Goal: Task Accomplishment & Management: Complete application form

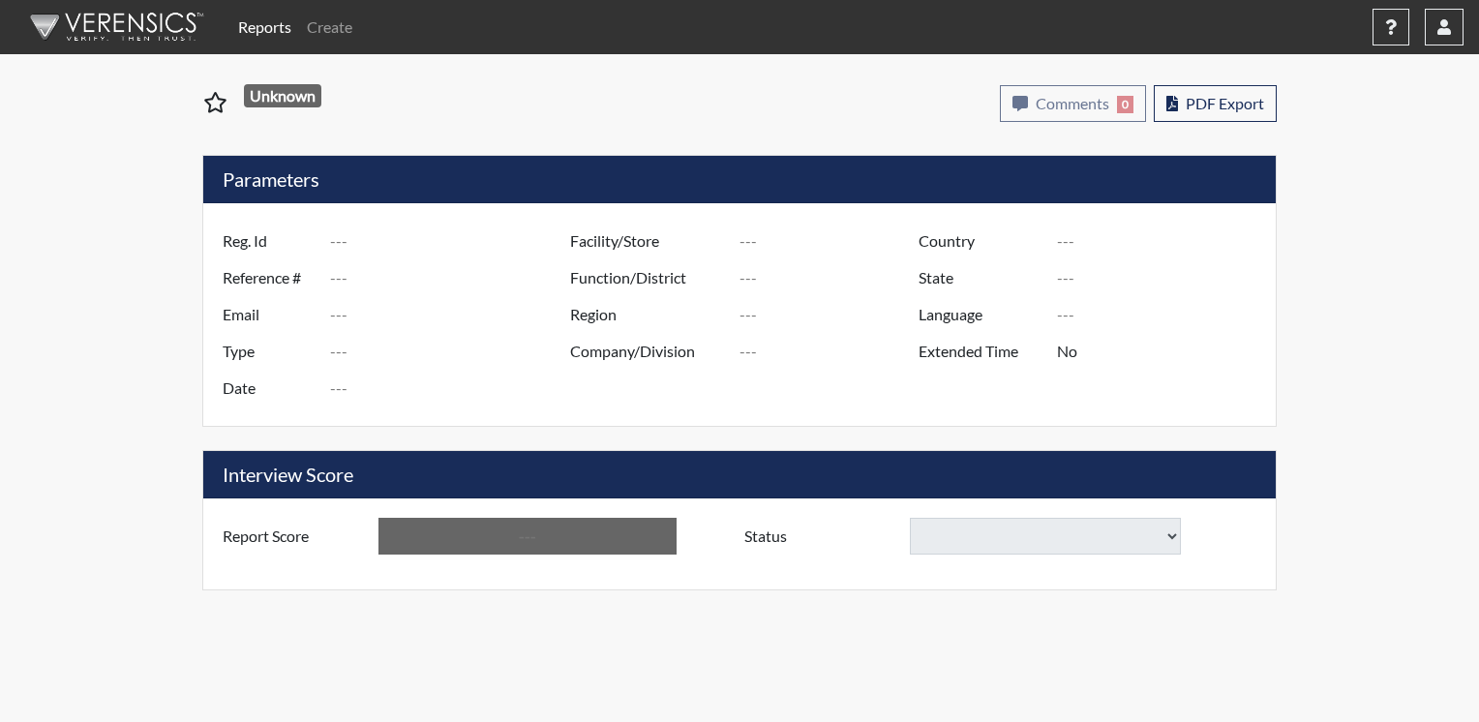
type input "[PERSON_NAME]"
type input "48926"
type input "[EMAIL_ADDRESS][DOMAIN_NAME]"
type input "Corrections Pre-Employment"
type input "[DATE]"
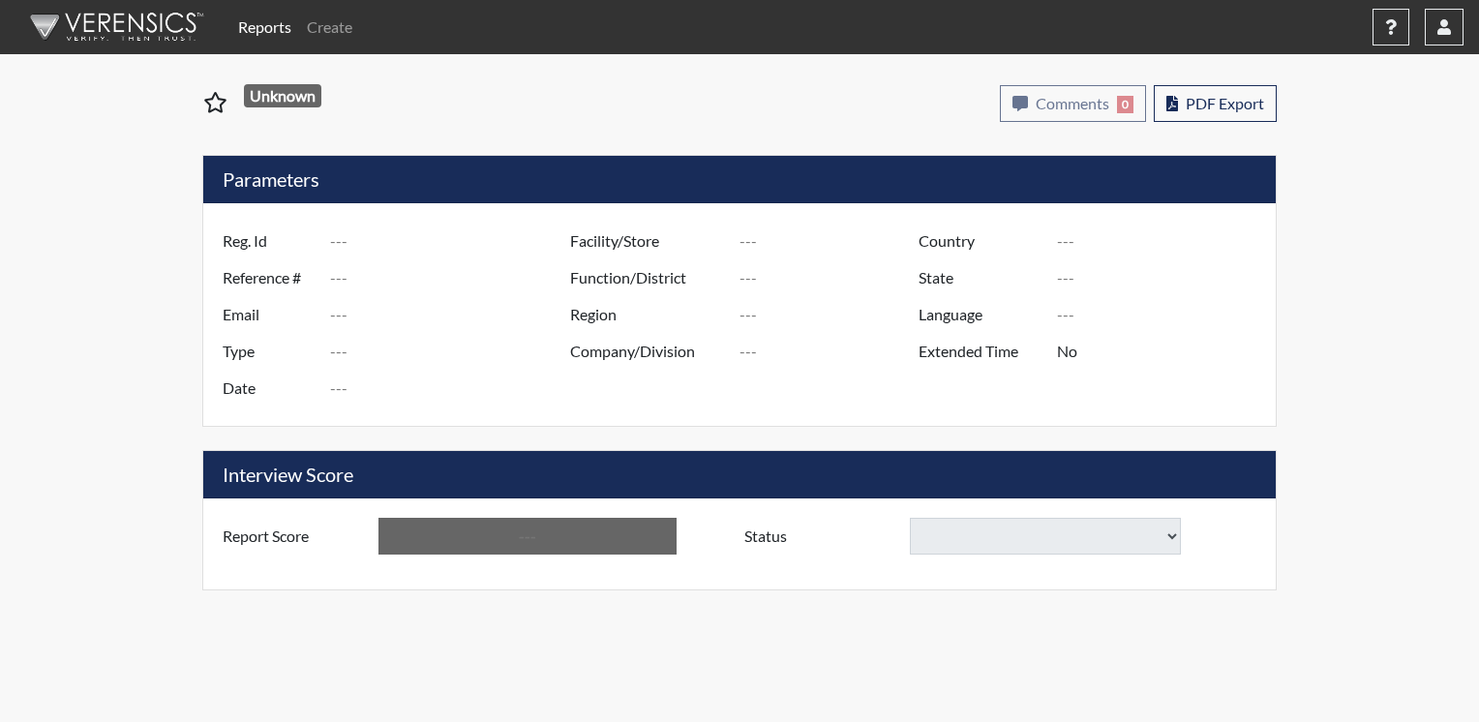
type input "TCC"
type input "[GEOGRAPHIC_DATA]"
type input "[US_STATE]"
type input "English"
type input "Yes"
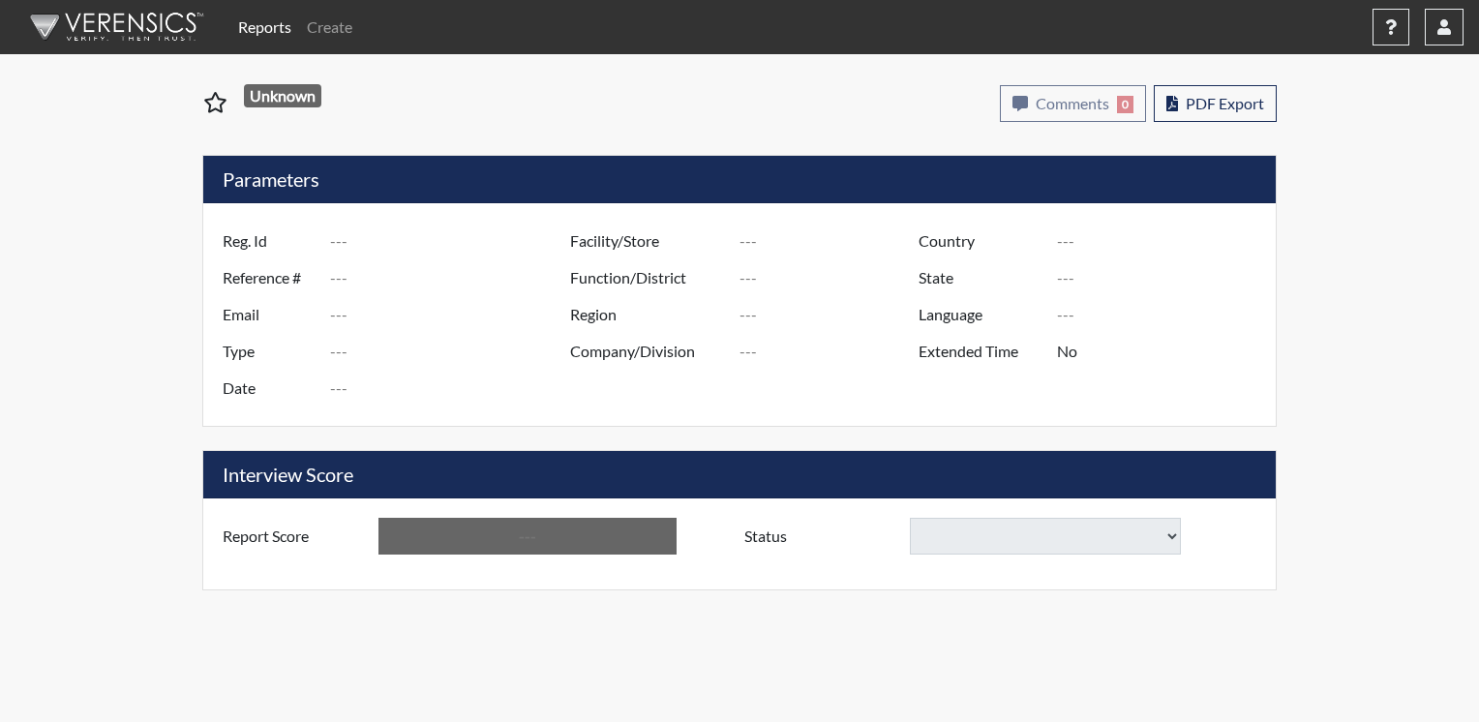
type input "Below Conditions"
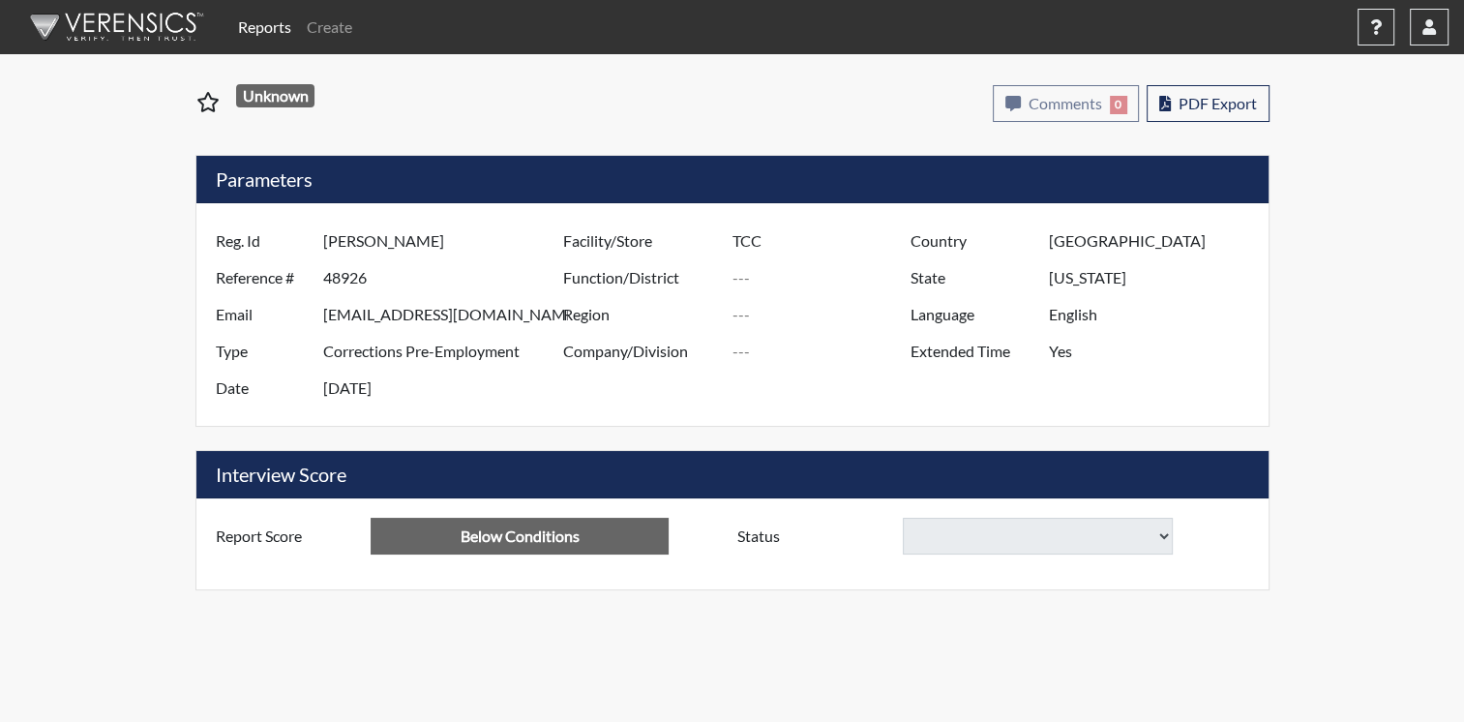
select select
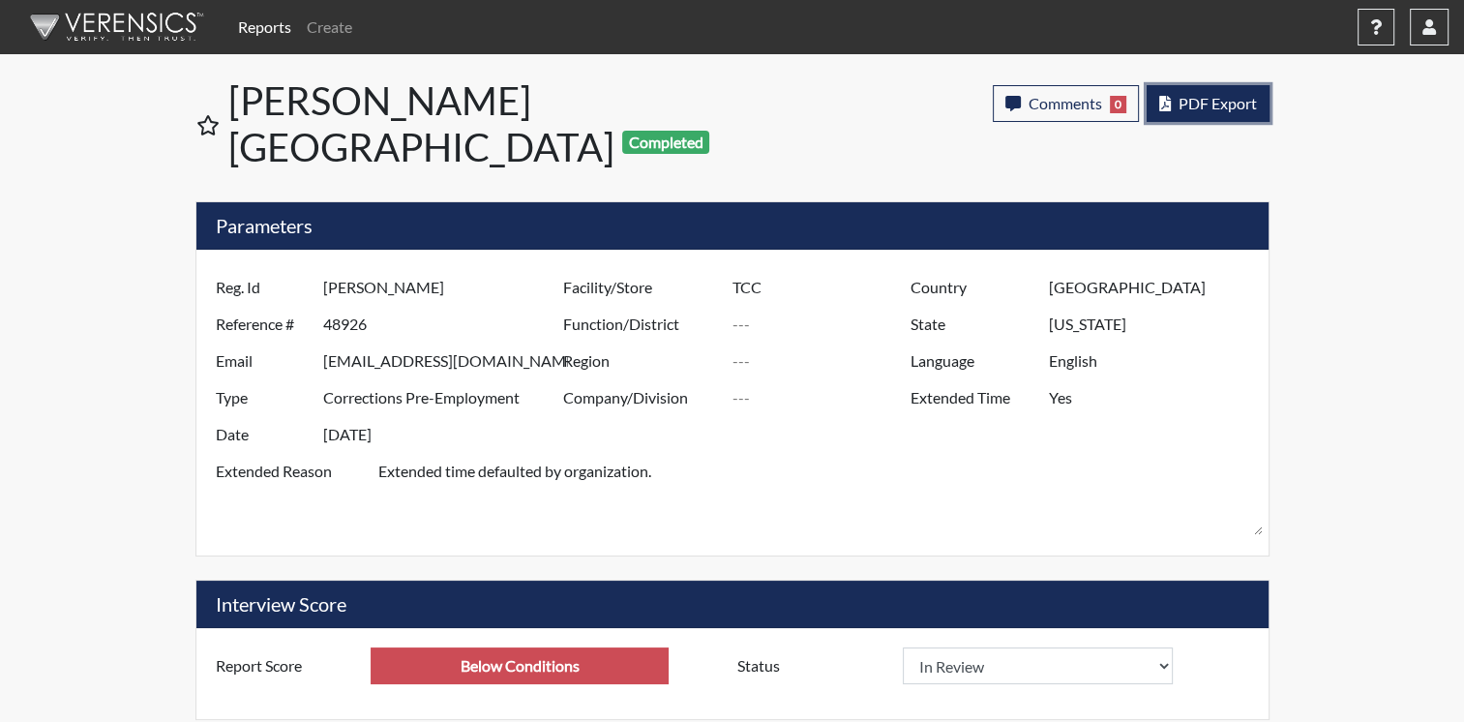
click at [1205, 99] on span "PDF Export" at bounding box center [1218, 103] width 78 height 18
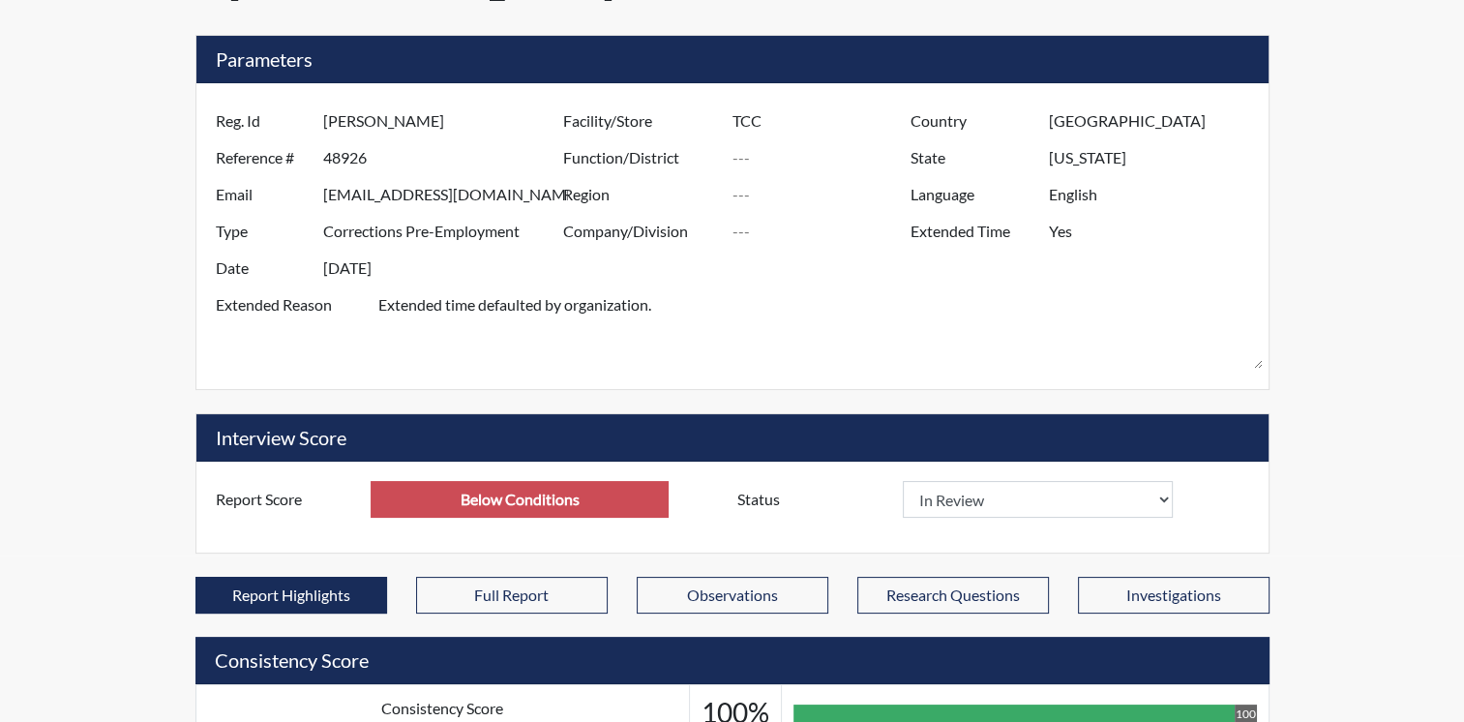
scroll to position [194, 0]
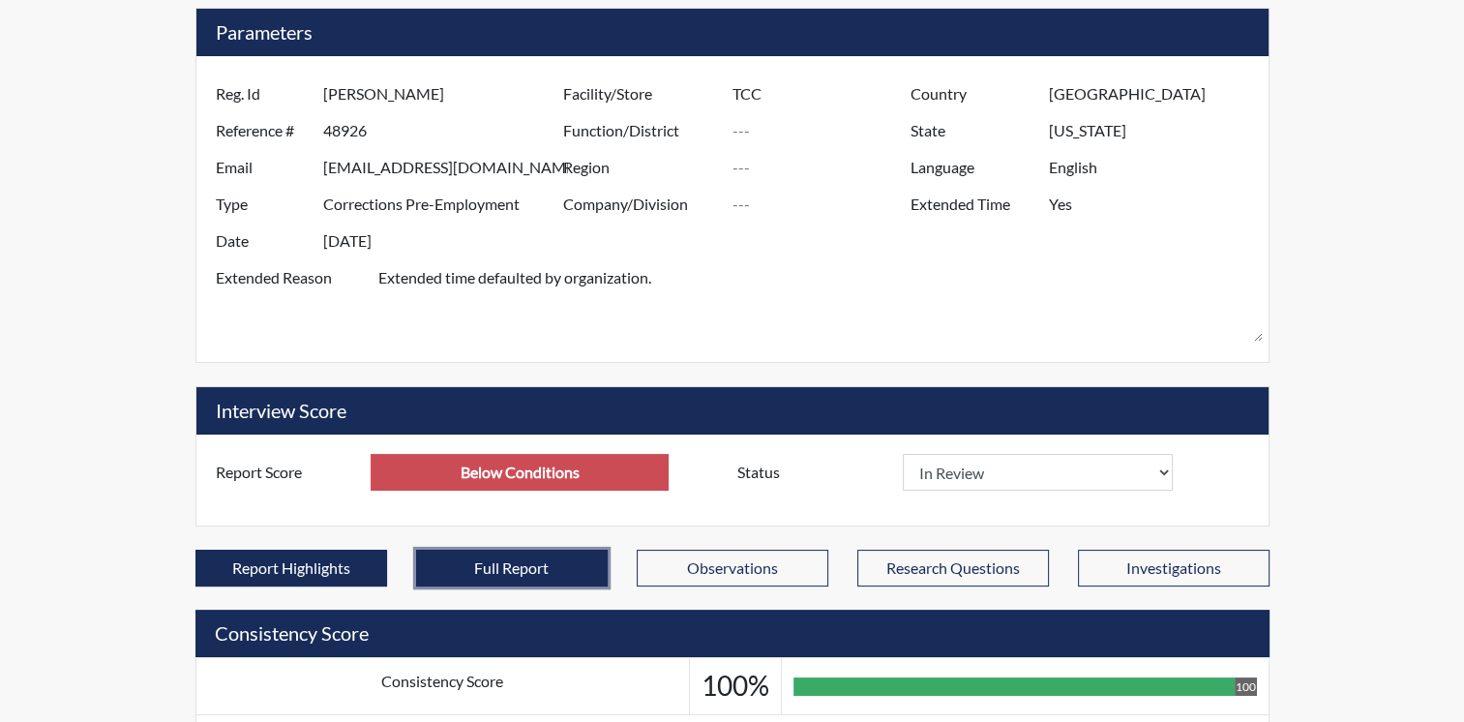
click at [550, 550] on button "Full Report" at bounding box center [512, 568] width 192 height 37
select select
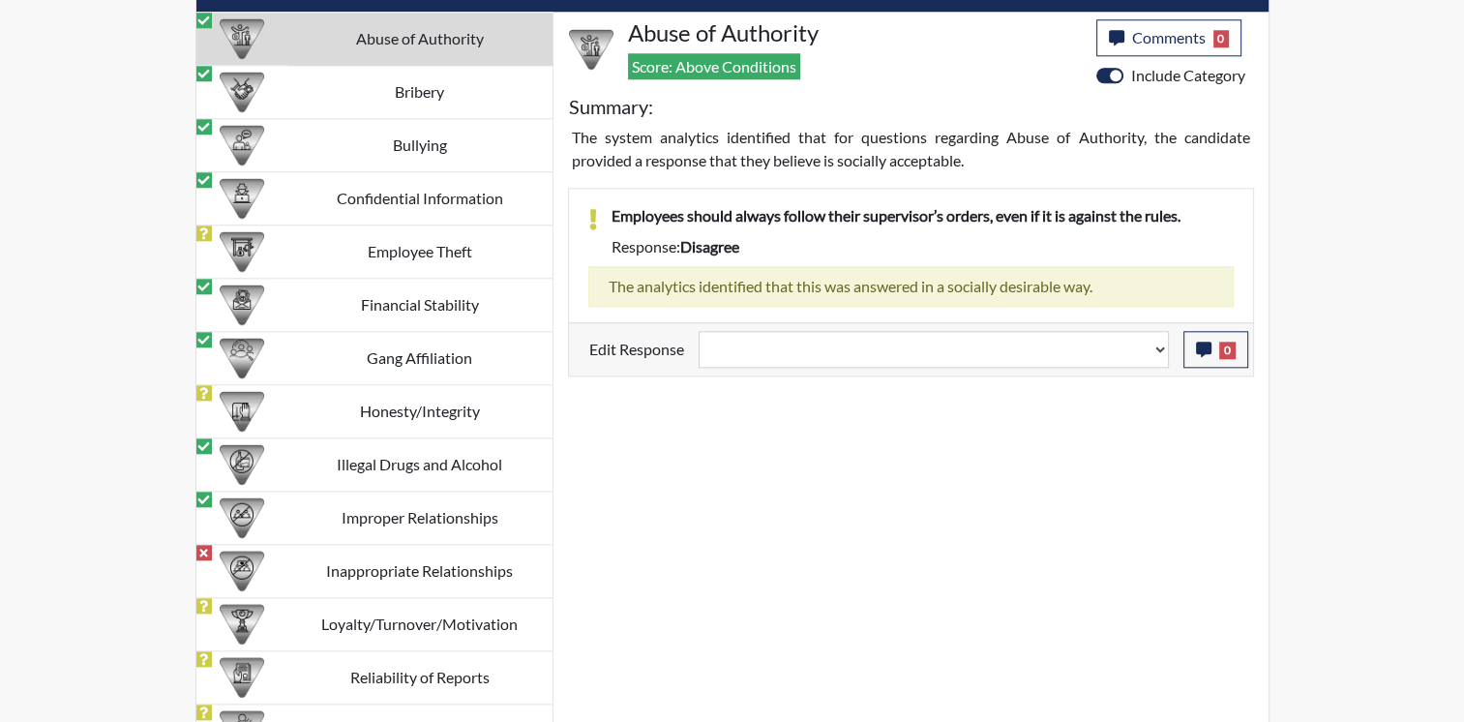
scroll to position [2017, 0]
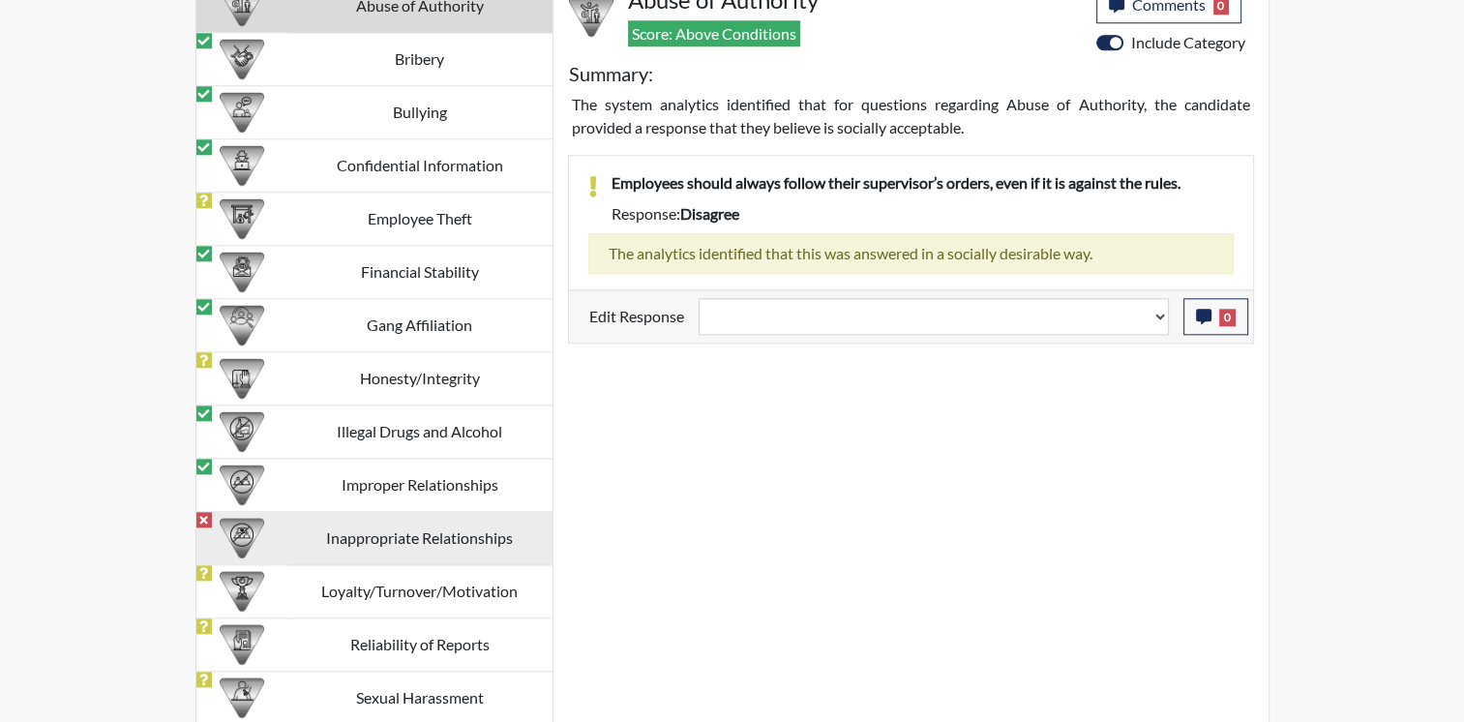
click at [453, 512] on td "Inappropriate Relationships" at bounding box center [419, 538] width 265 height 53
select select
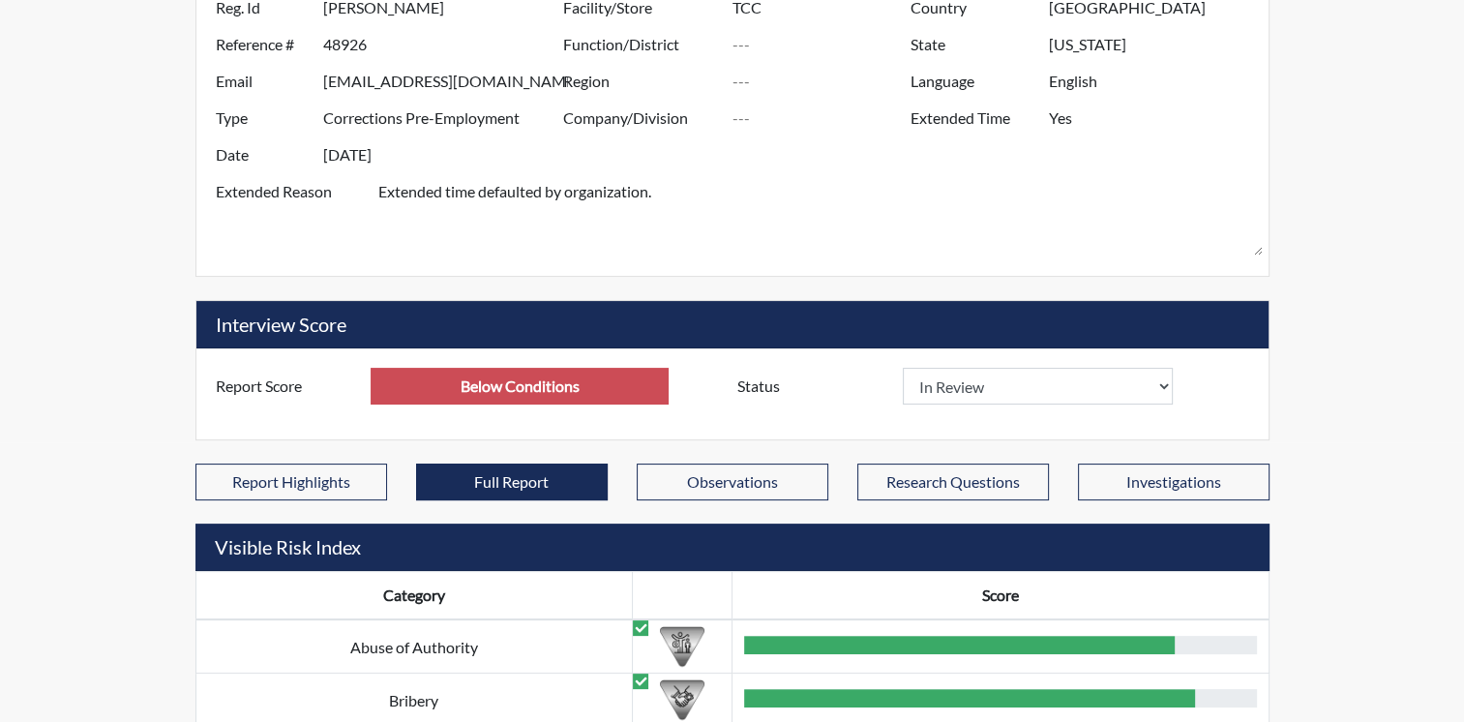
scroll to position [81, 0]
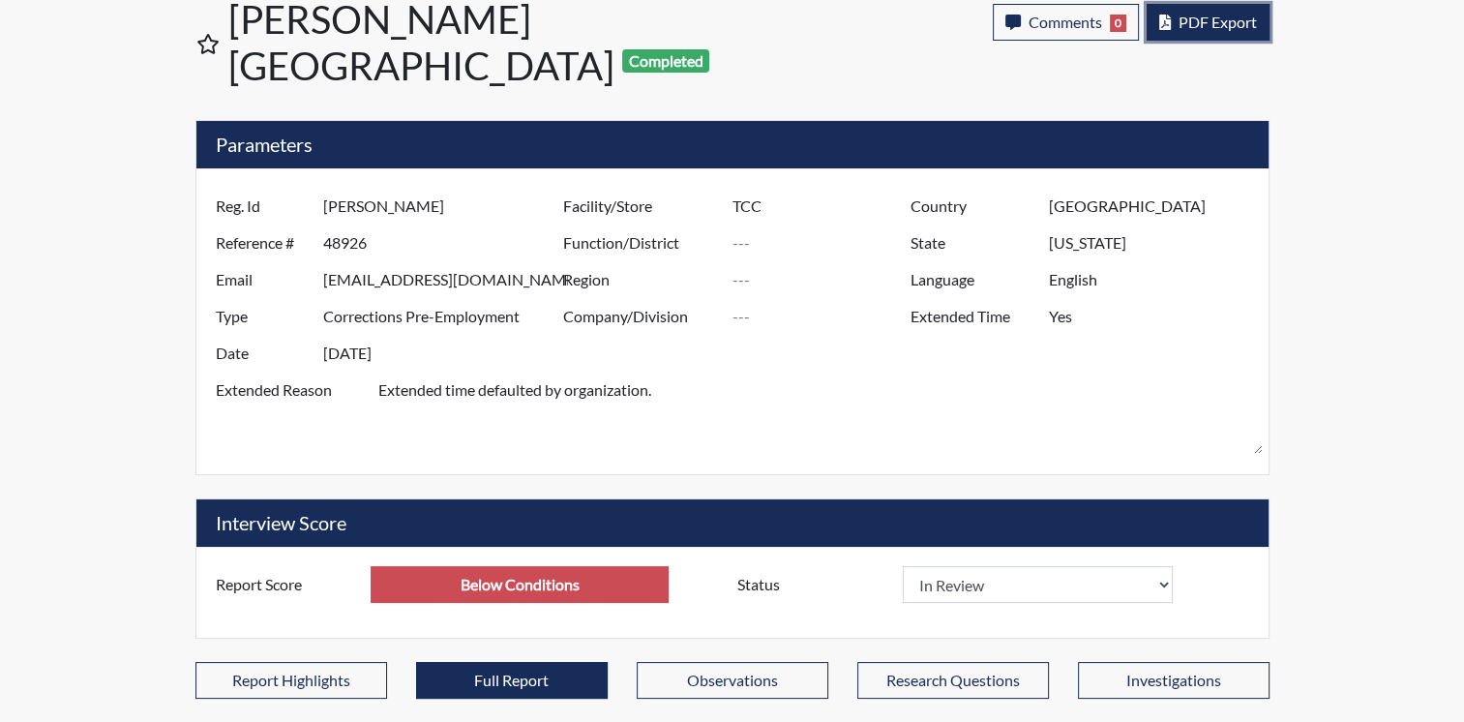
click at [1211, 24] on span "PDF Export" at bounding box center [1218, 22] width 78 height 18
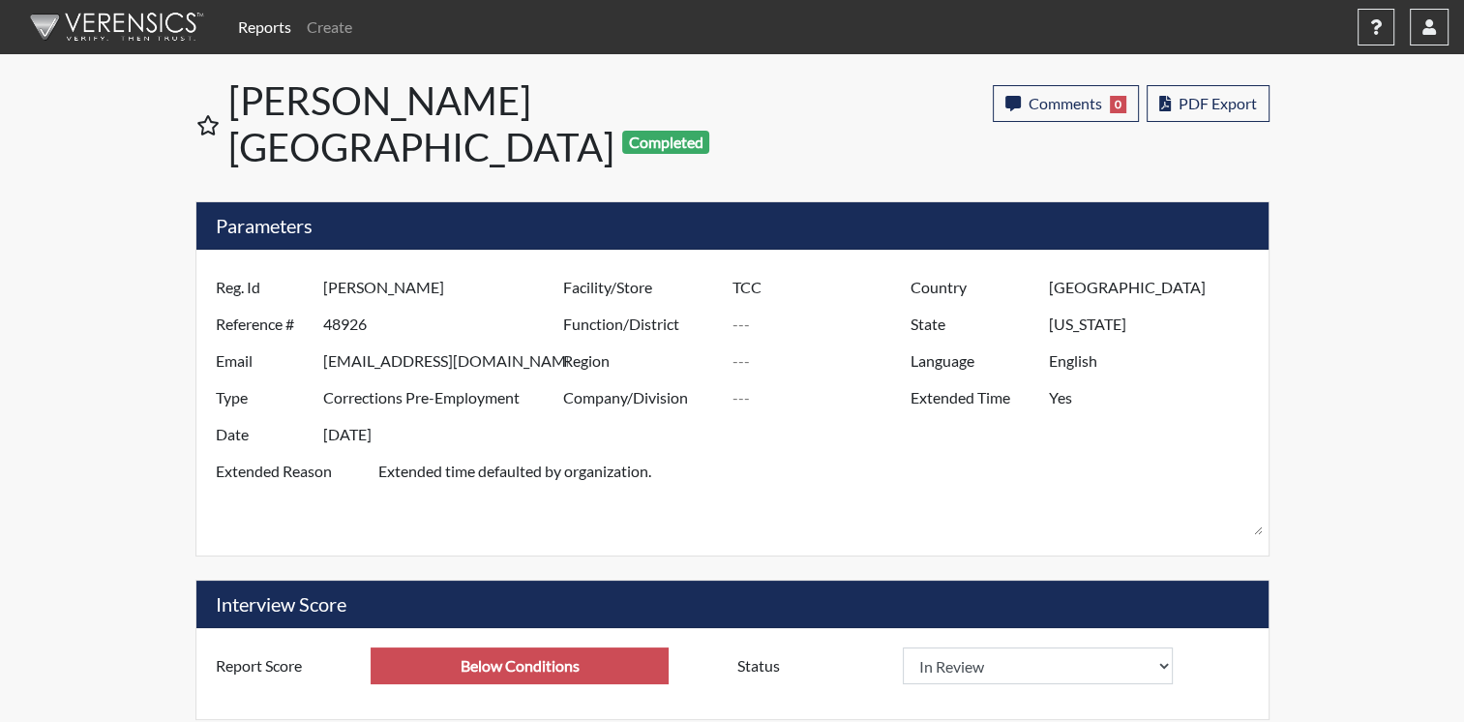
scroll to position [0, 0]
click at [341, 25] on link "Create" at bounding box center [329, 27] width 61 height 39
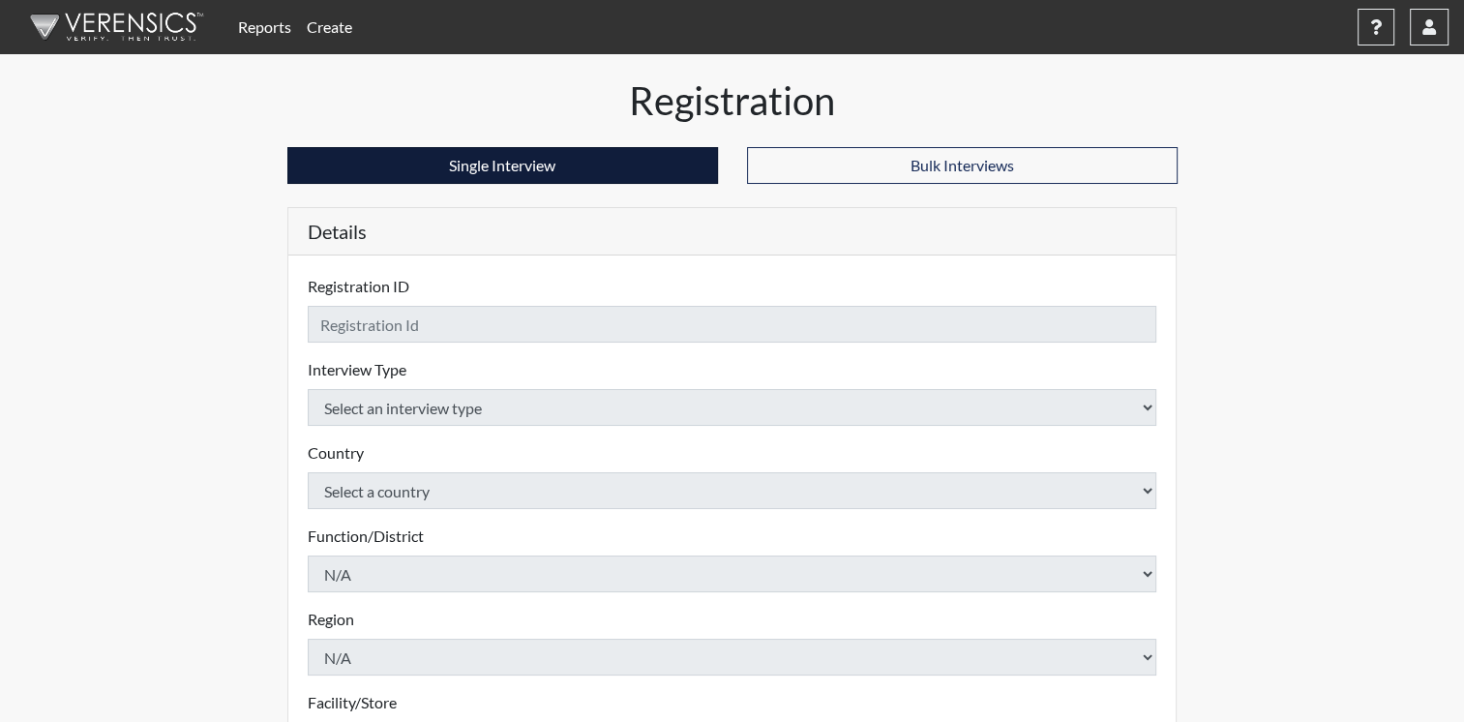
checkbox input "true"
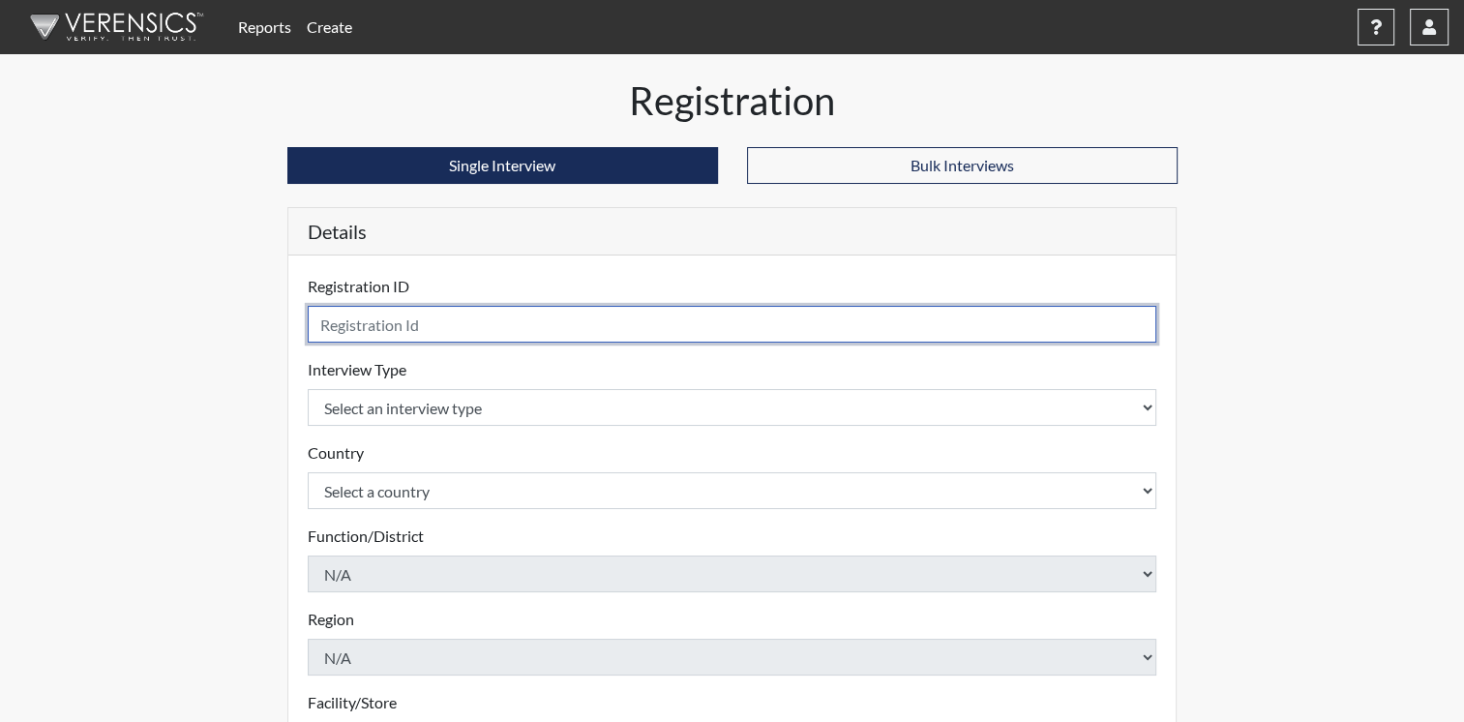
click at [419, 321] on input "text" at bounding box center [733, 324] width 850 height 37
type input "[PERSON_NAME]"
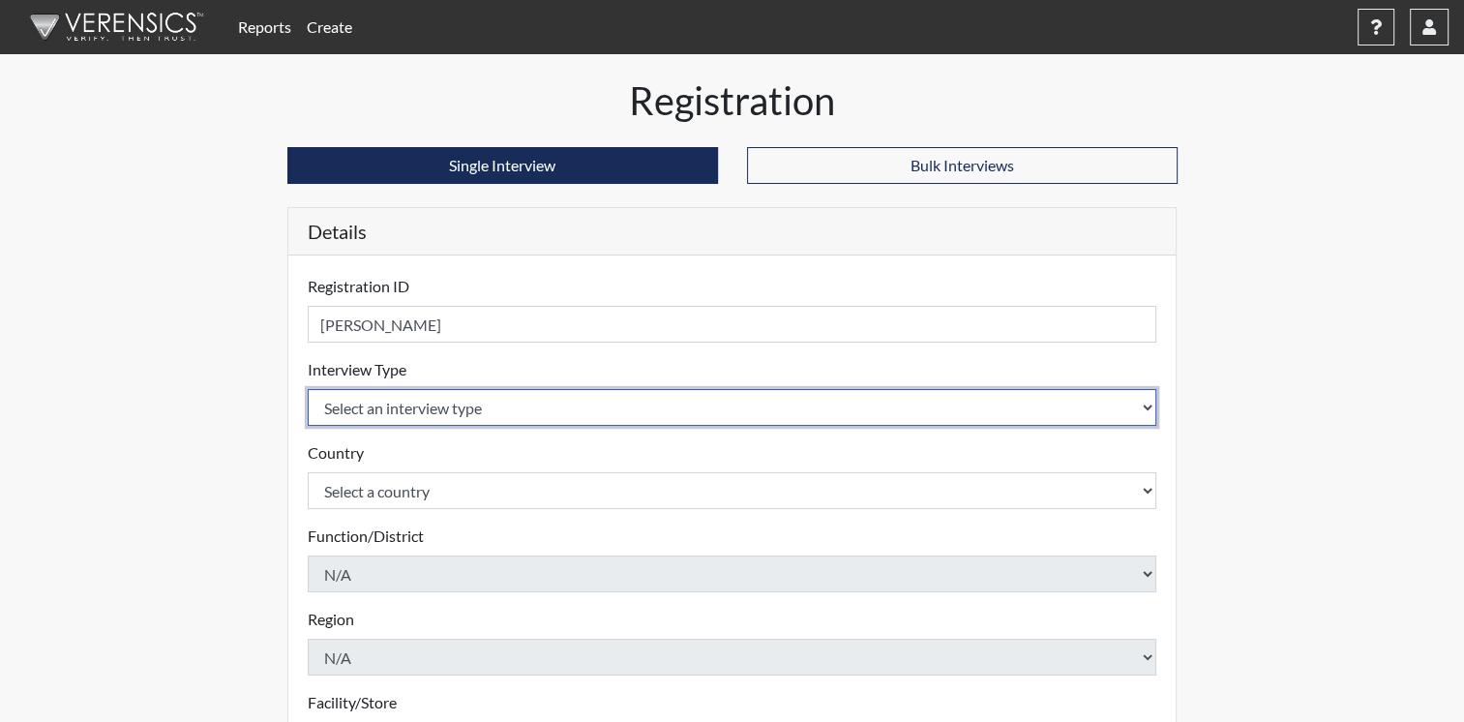
click at [1145, 404] on select "Select an interview type Corrections Pre-Employment" at bounding box center [733, 407] width 850 height 37
select select "ff733e93-e1bf-11ea-9c9f-0eff0cf7eb8f"
click at [308, 389] on select "Select an interview type Corrections Pre-Employment" at bounding box center [733, 407] width 850 height 37
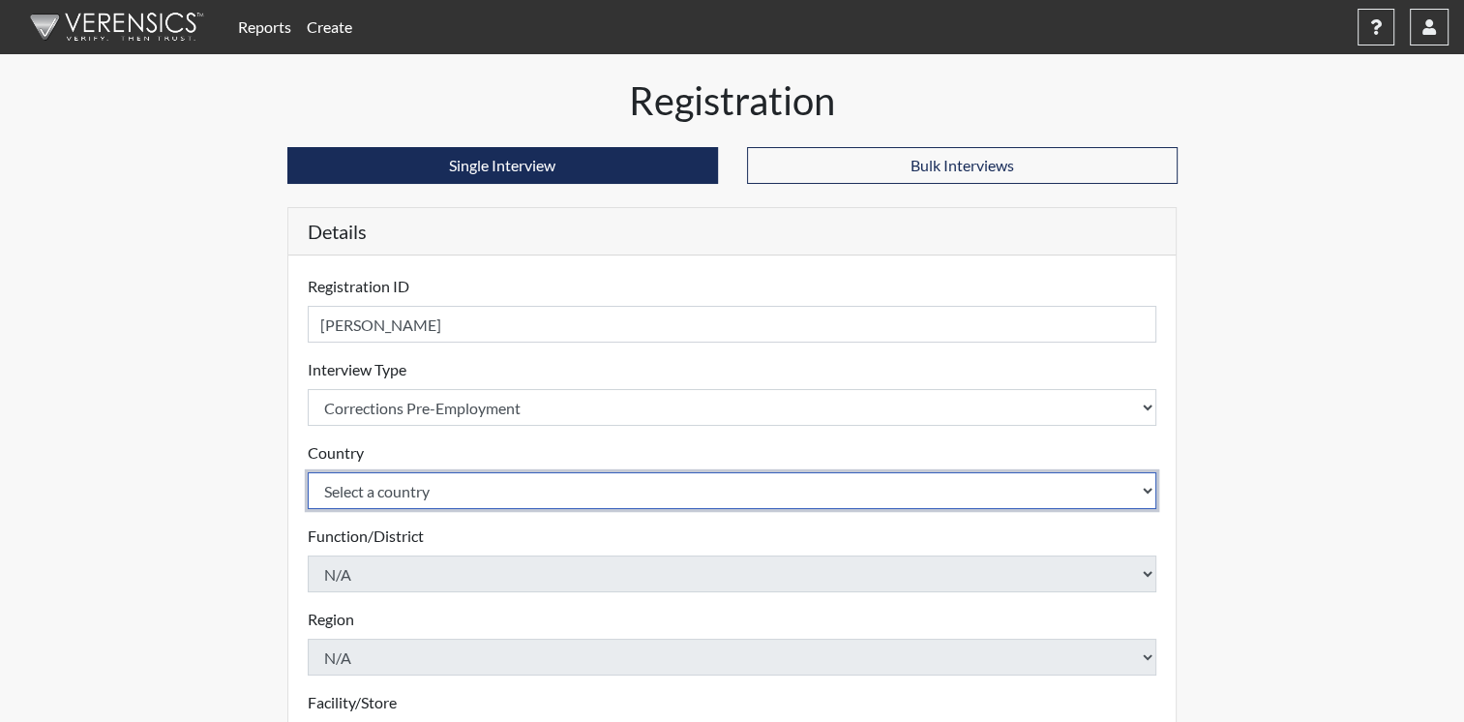
click at [1131, 489] on select "Select a country [GEOGRAPHIC_DATA] [GEOGRAPHIC_DATA]" at bounding box center [733, 490] width 850 height 37
select select "united-states-of-[GEOGRAPHIC_DATA]"
click at [308, 472] on select "Select a country [GEOGRAPHIC_DATA] [GEOGRAPHIC_DATA]" at bounding box center [733, 490] width 850 height 37
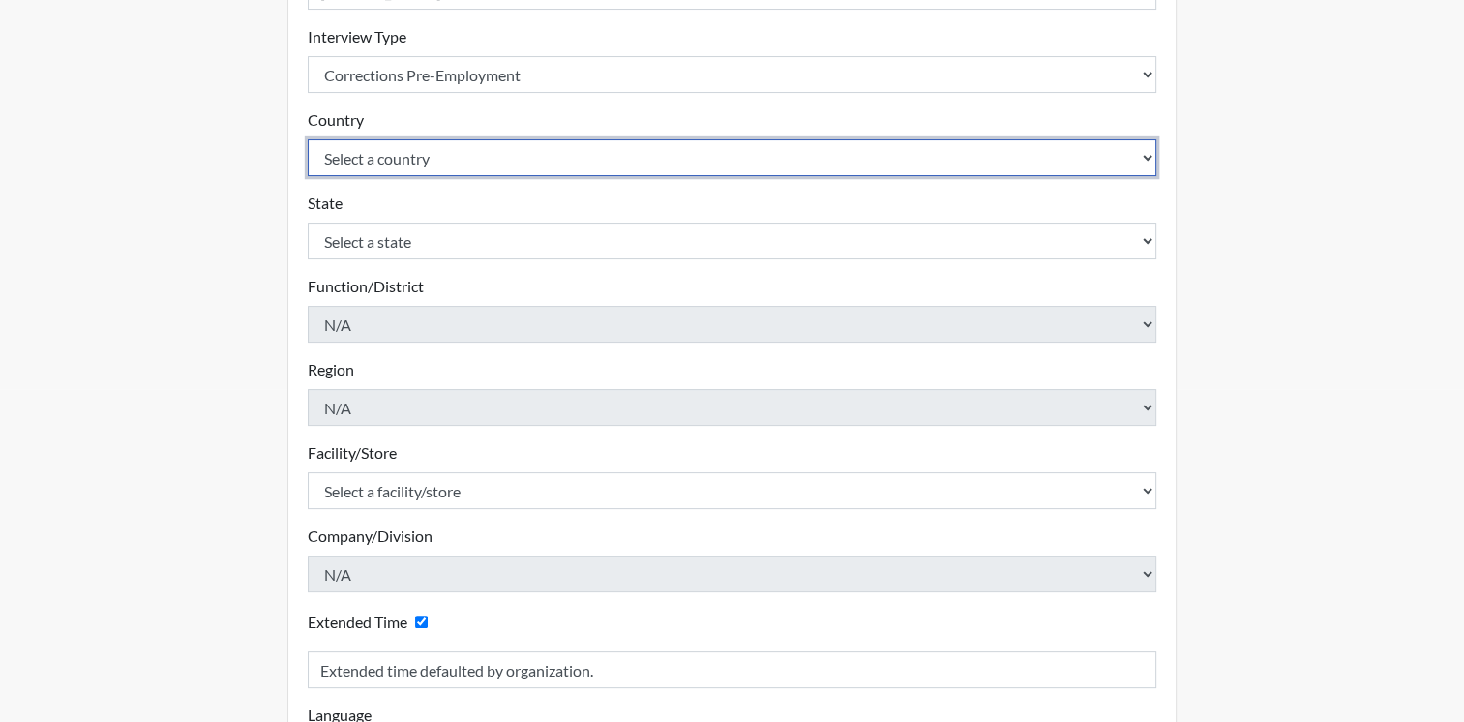
scroll to position [387, 0]
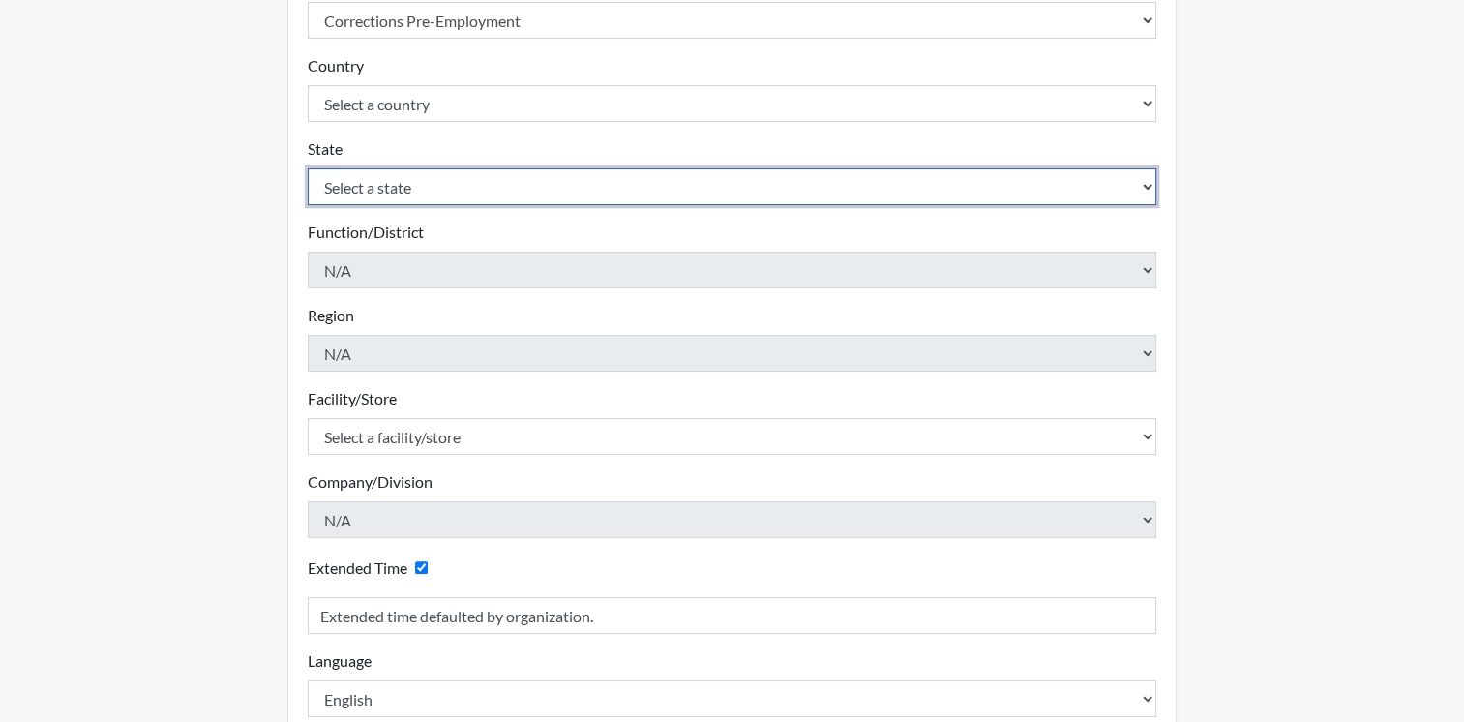
click at [916, 189] on select "Select a state [US_STATE] [US_STATE] [US_STATE] [US_STATE] [US_STATE] [US_STATE…" at bounding box center [733, 186] width 850 height 37
select select "OH"
click at [877, 189] on select "Select a state [US_STATE] [US_STATE] [US_STATE] [US_STATE] [US_STATE] [US_STATE…" at bounding box center [733, 186] width 850 height 37
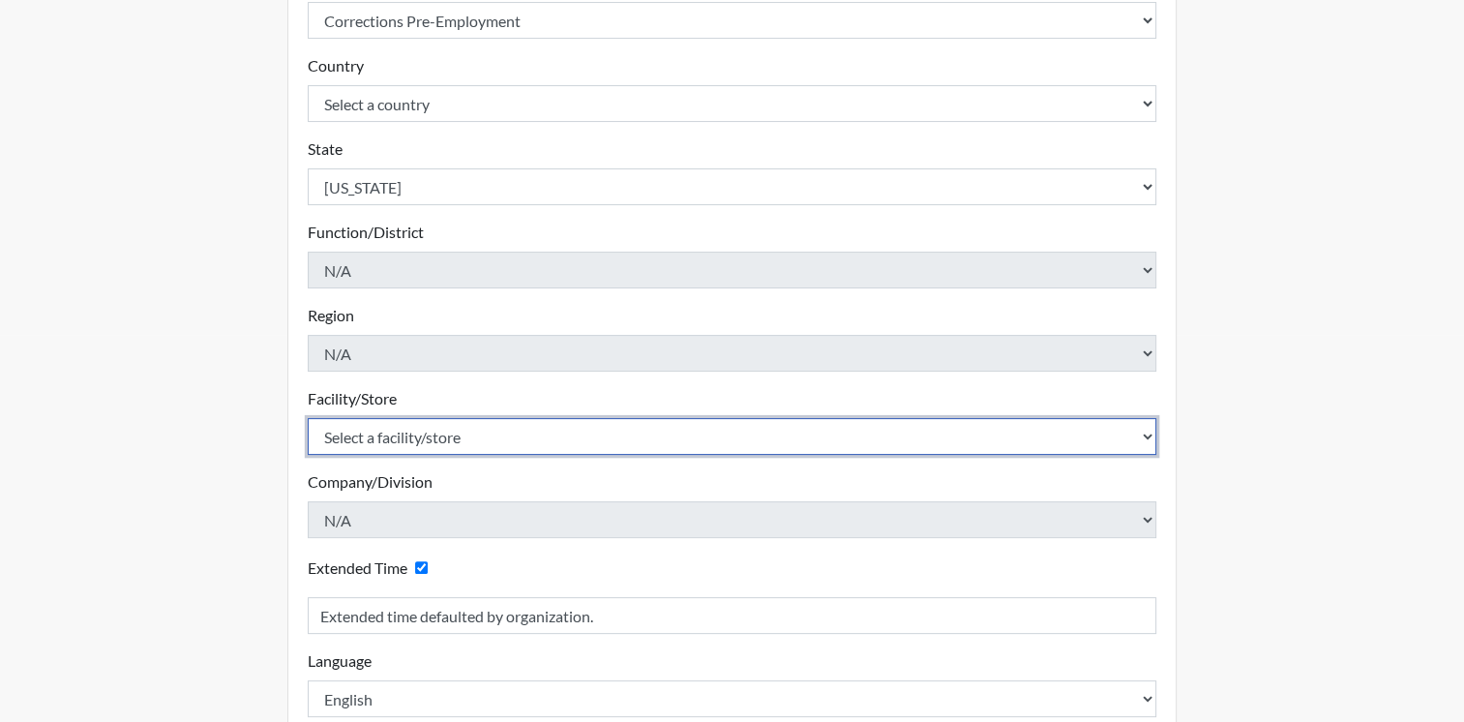
click at [1148, 435] on select "Select a facility/store ADAPT CCC Pathways/[GEOGRAPHIC_DATA] TCC" at bounding box center [733, 436] width 850 height 37
select select "499924ce-c497-41a4-a2b5-fe0fdad3d01f"
click at [308, 418] on select "Select a facility/store ADAPT CCC Pathways/[GEOGRAPHIC_DATA] TCC" at bounding box center [733, 436] width 850 height 37
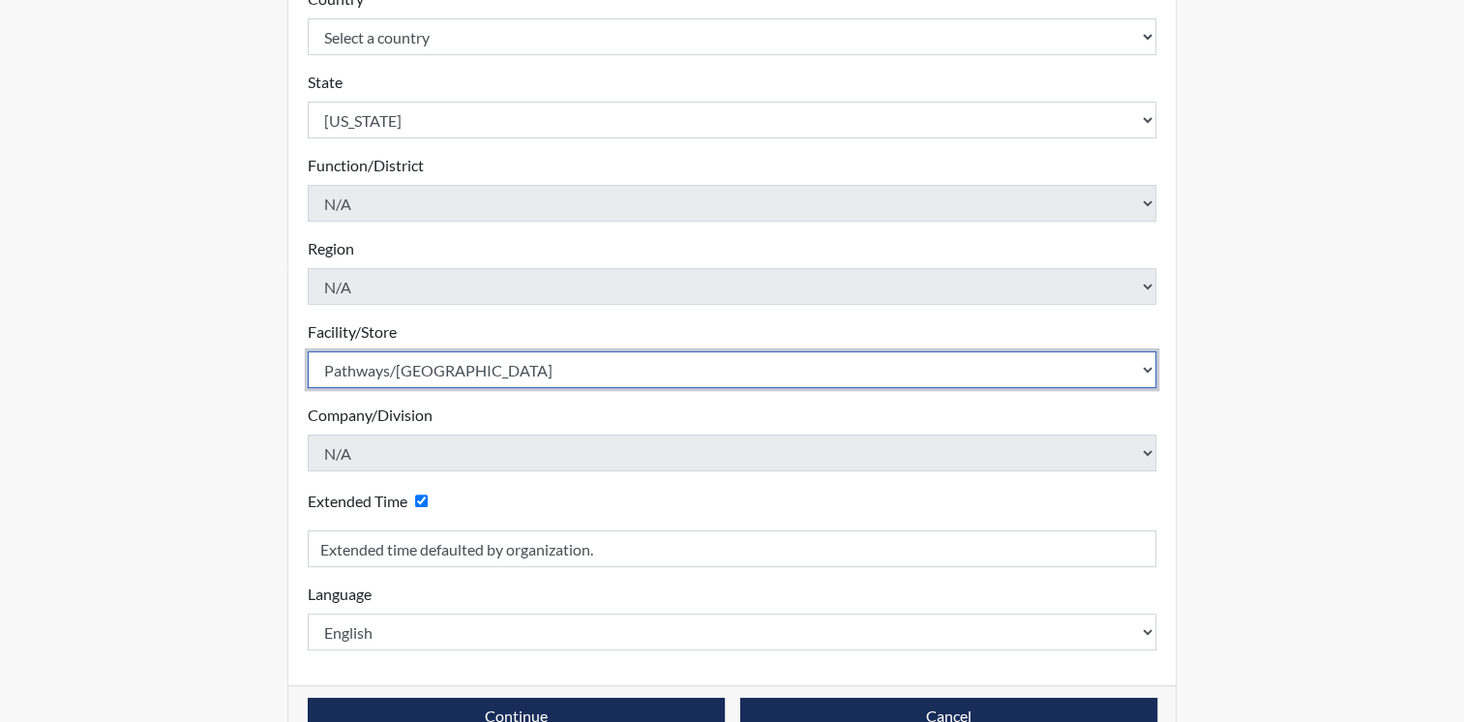
scroll to position [499, 0]
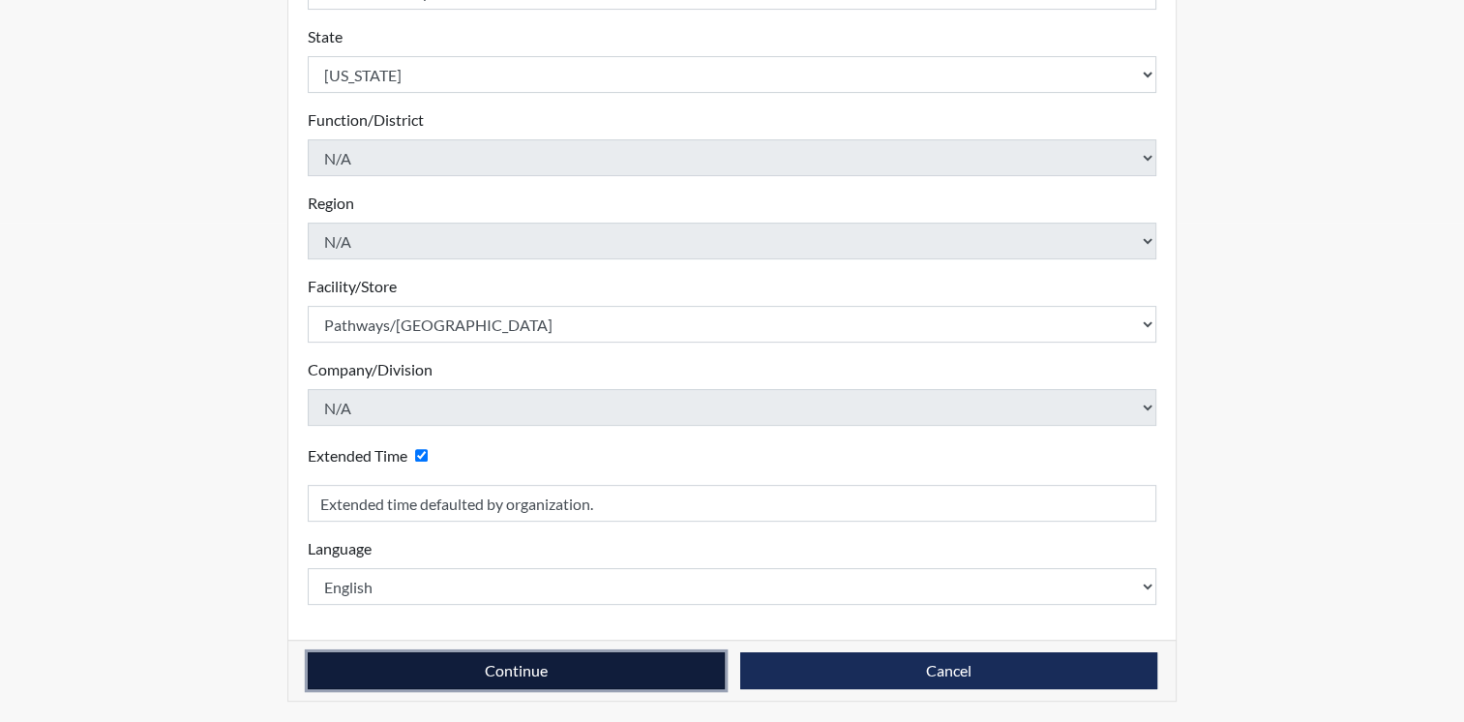
click at [639, 660] on button "Continue" at bounding box center [516, 670] width 417 height 37
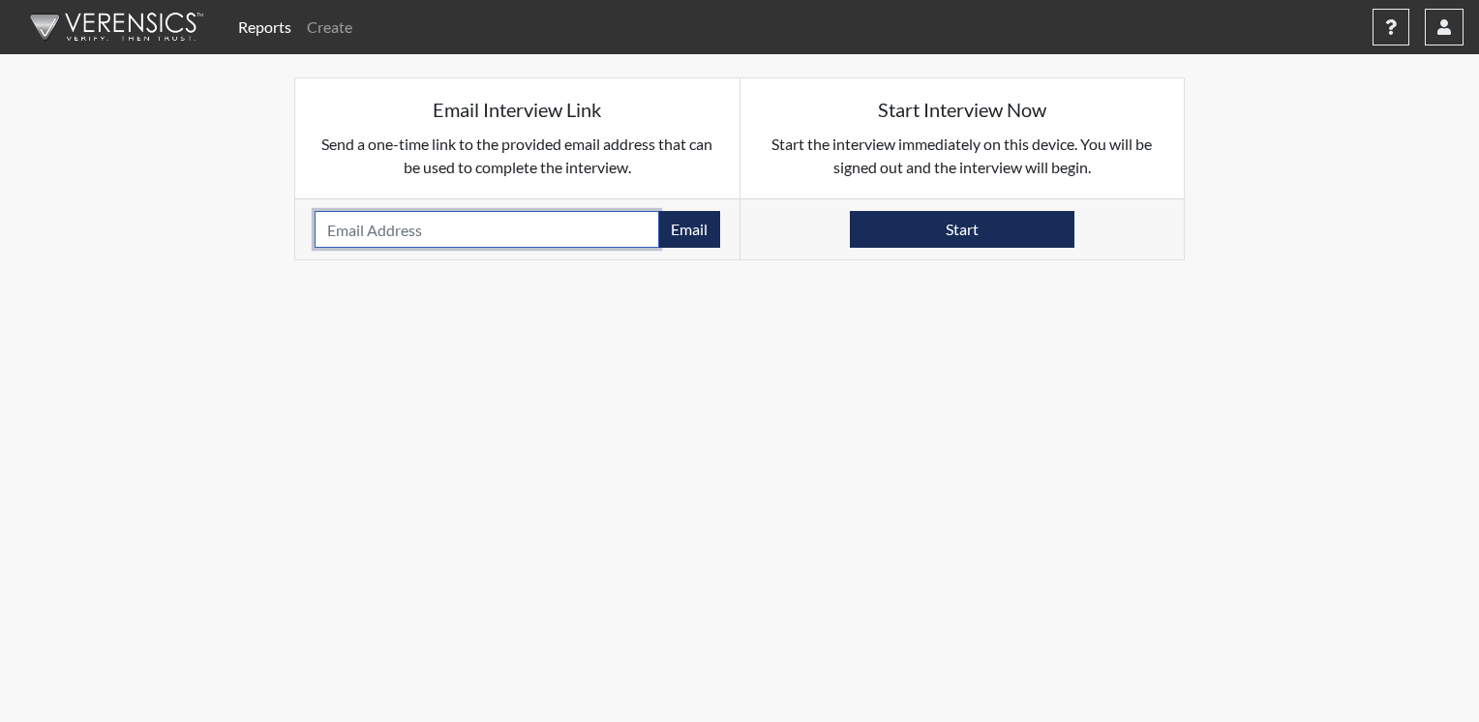
click at [477, 230] on input "email" at bounding box center [487, 229] width 345 height 37
type input "[PERSON_NAME][EMAIL_ADDRESS][PERSON_NAME][DOMAIN_NAME]"
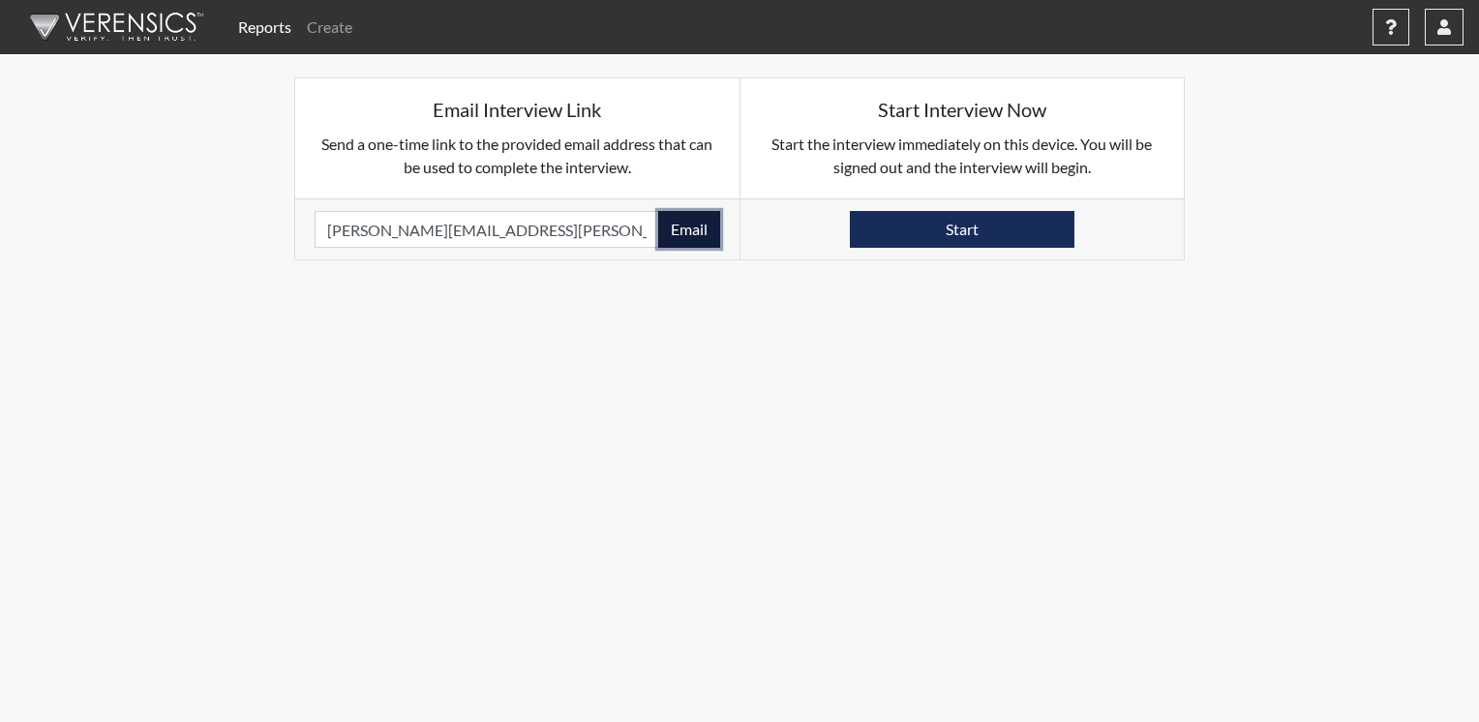
click at [675, 221] on button "Email" at bounding box center [689, 229] width 62 height 37
